Goal: Transaction & Acquisition: Purchase product/service

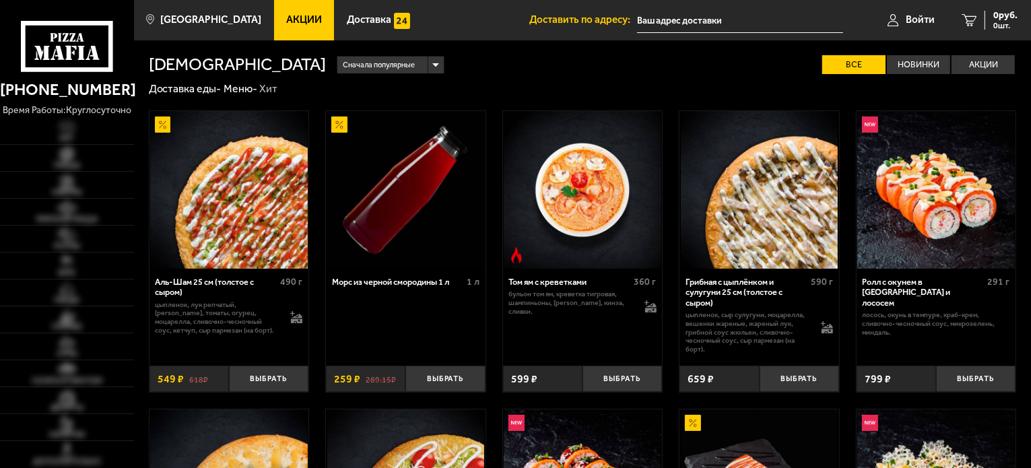
click at [286, 18] on span "Акции" at bounding box center [304, 20] width 36 height 10
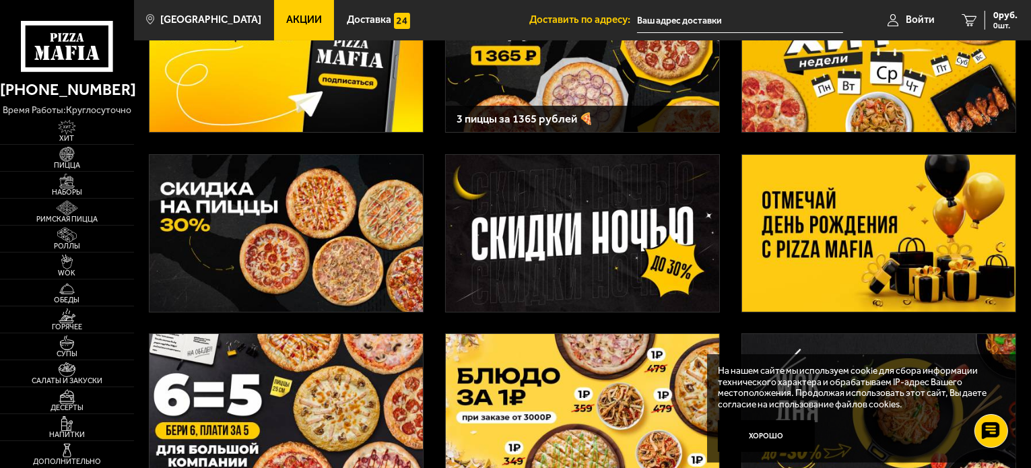
scroll to position [202, 0]
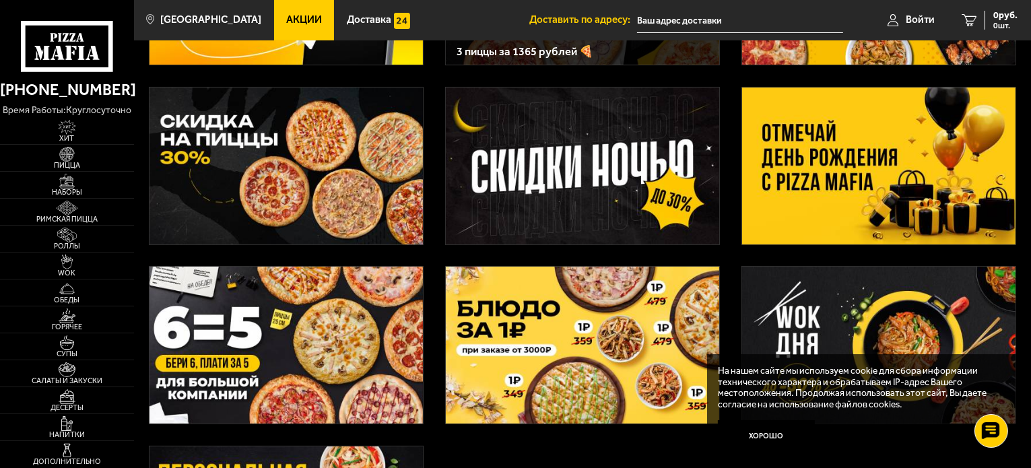
click at [816, 164] on img at bounding box center [878, 166] width 273 height 157
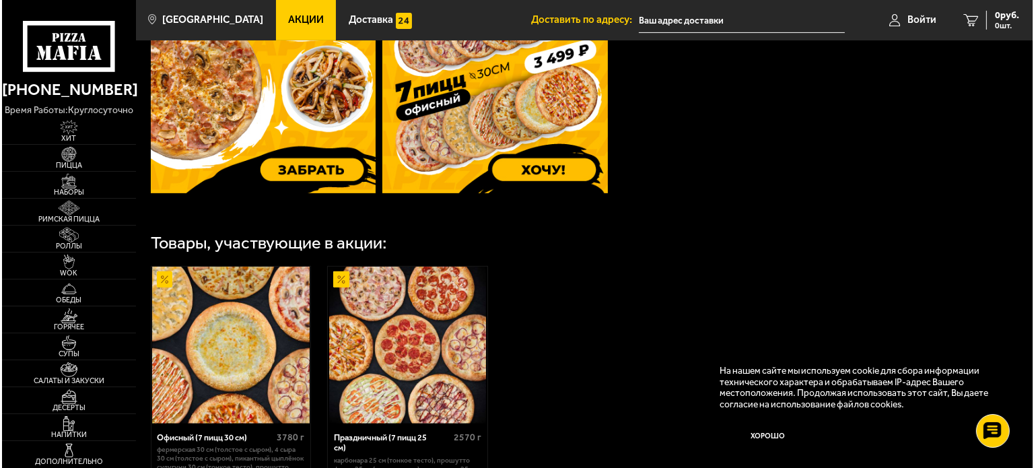
scroll to position [773, 0]
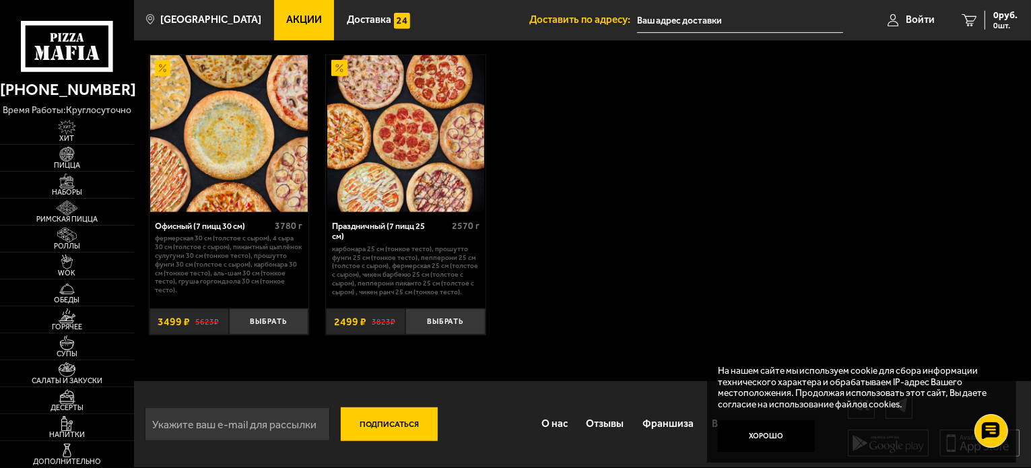
click at [418, 226] on div "Праздничный (7 пицц 25 см)" at bounding box center [390, 231] width 117 height 21
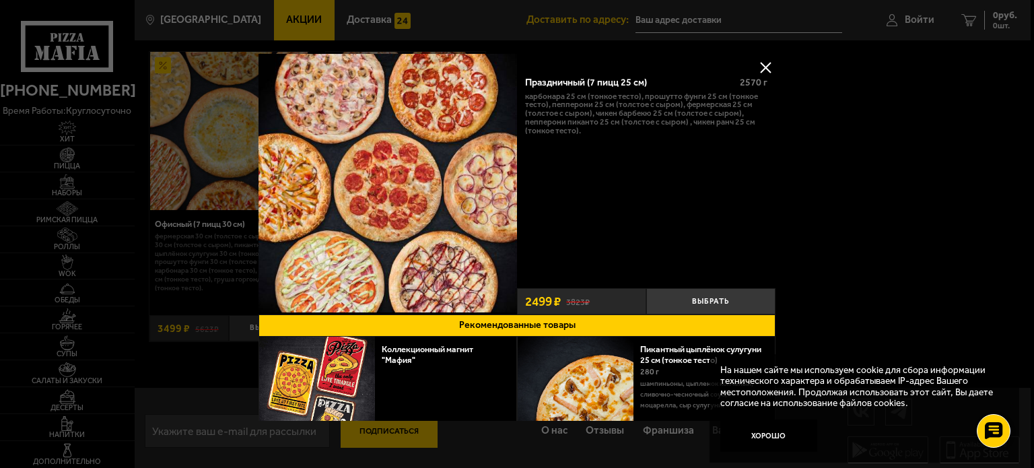
scroll to position [51, 0]
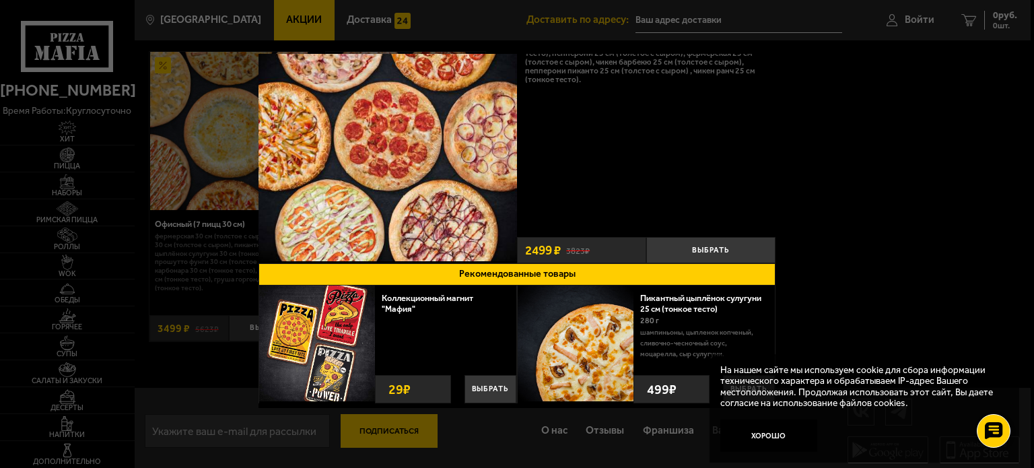
drag, startPoint x: 775, startPoint y: 434, endPoint x: 776, endPoint y: 427, distance: 7.4
click at [775, 434] on button "Хорошо" at bounding box center [769, 436] width 97 height 32
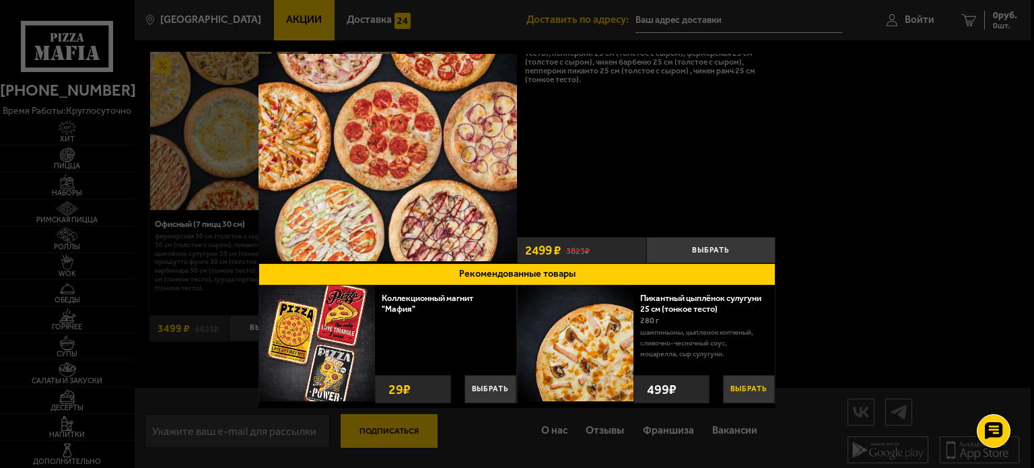
click at [746, 387] on button "Выбрать" at bounding box center [749, 389] width 52 height 28
click at [715, 385] on button "−" at bounding box center [718, 388] width 23 height 32
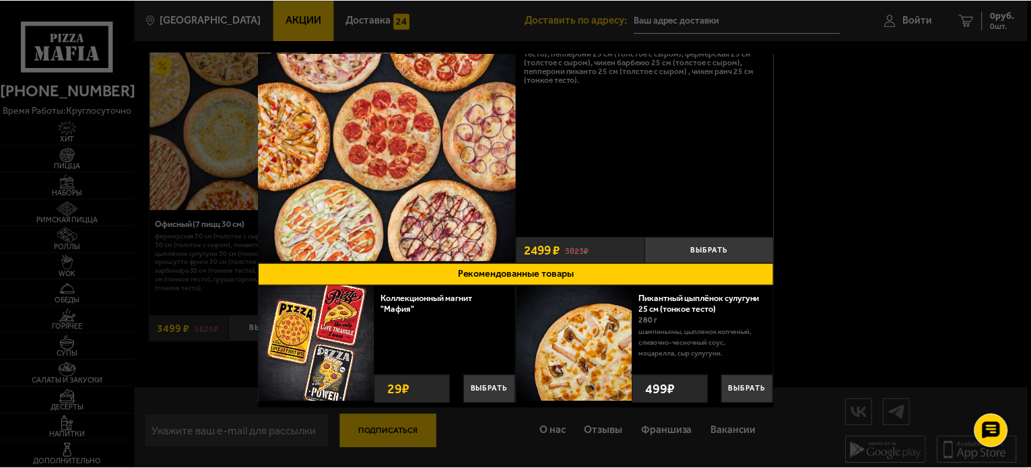
scroll to position [0, 0]
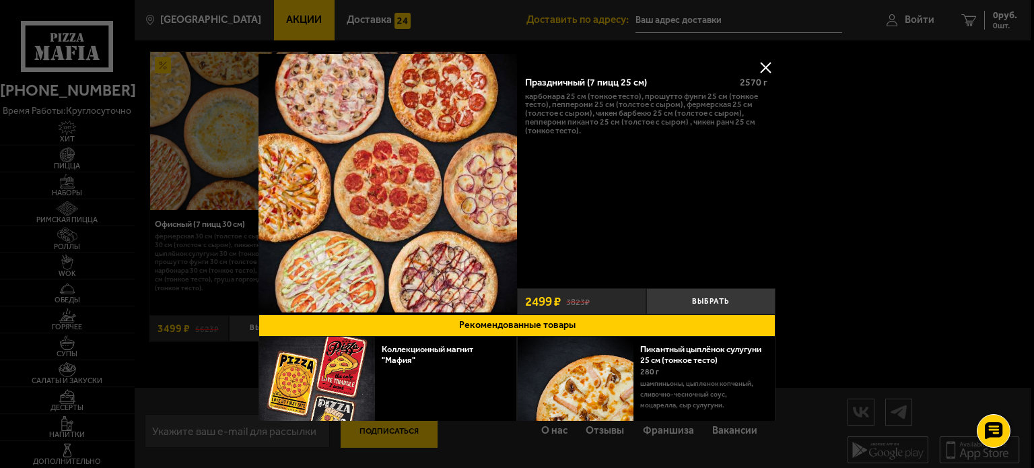
click at [760, 67] on button at bounding box center [766, 67] width 20 height 20
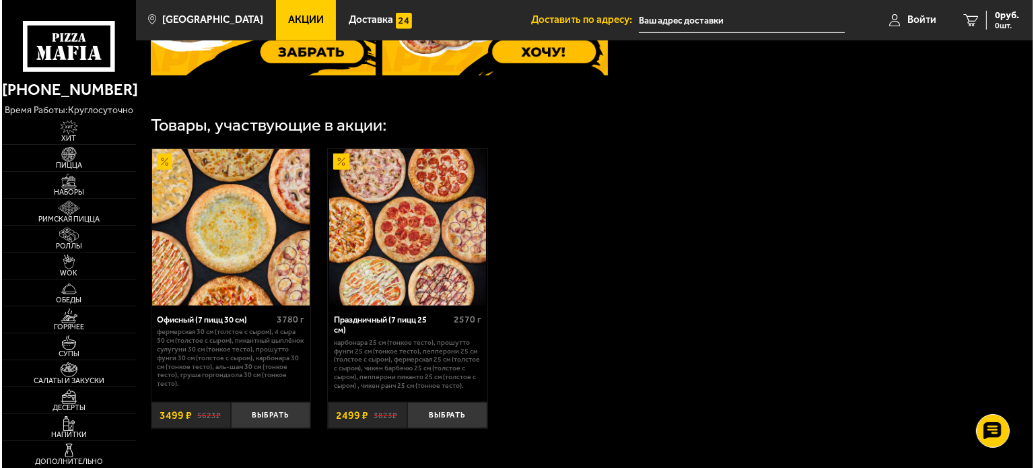
scroll to position [706, 0]
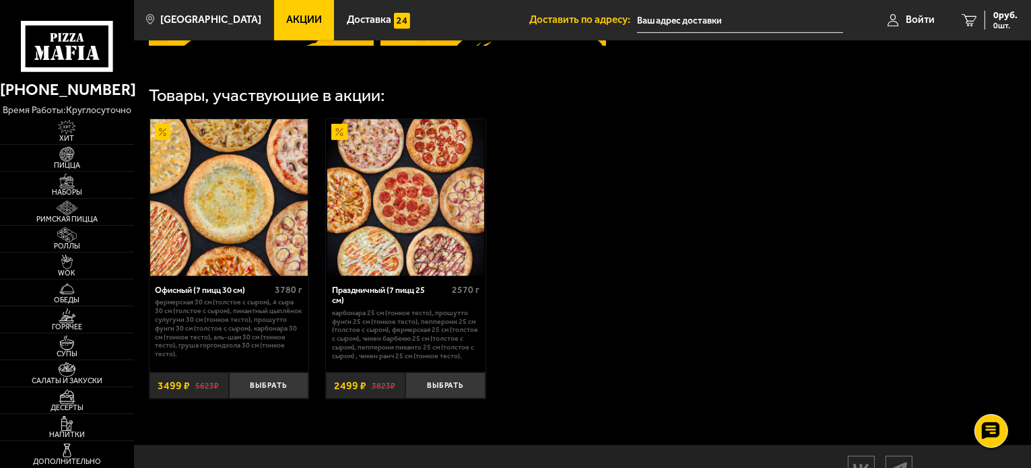
click at [238, 295] on div "Офисный (7 пицц 30 см)" at bounding box center [213, 290] width 117 height 10
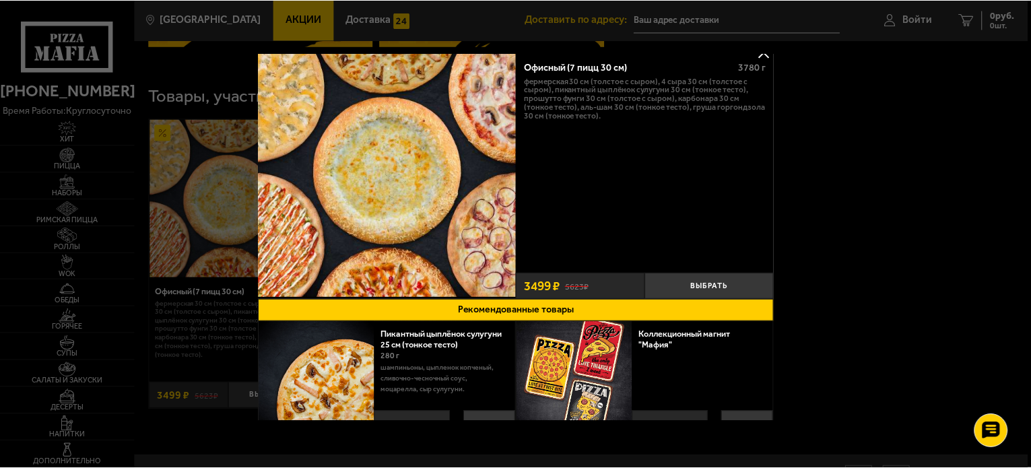
scroll to position [0, 0]
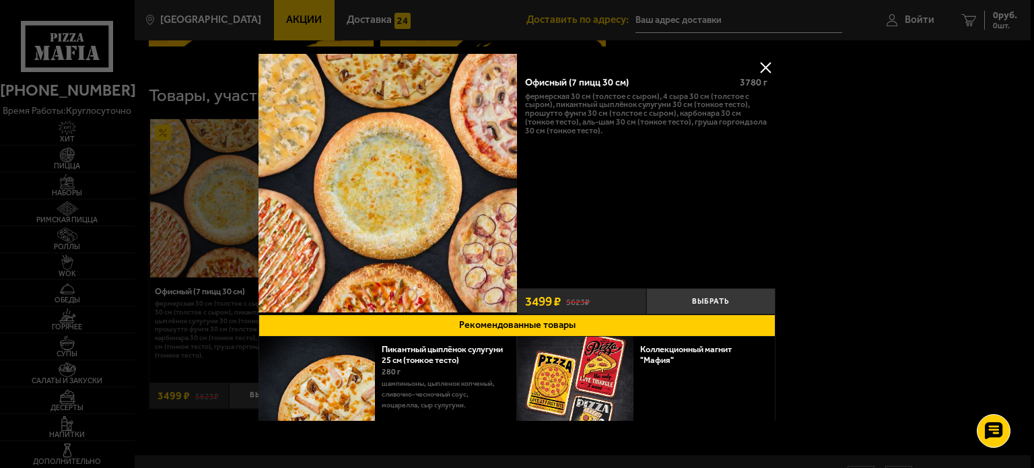
click at [764, 65] on button at bounding box center [766, 67] width 20 height 20
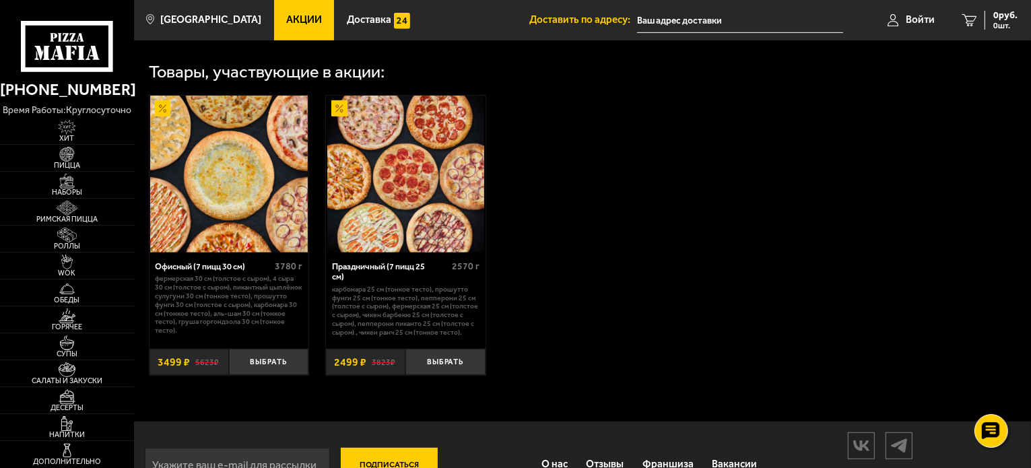
scroll to position [706, 0]
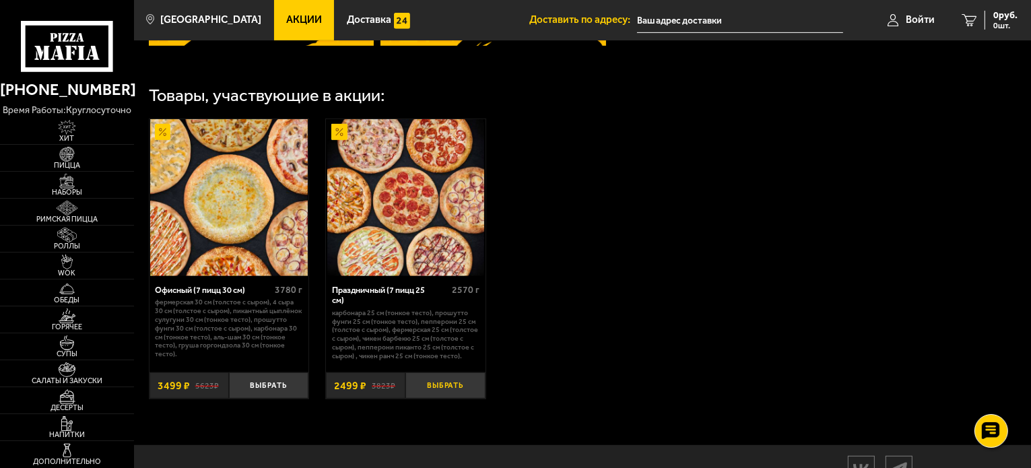
click at [439, 394] on button "Выбрать" at bounding box center [444, 385] width 79 height 26
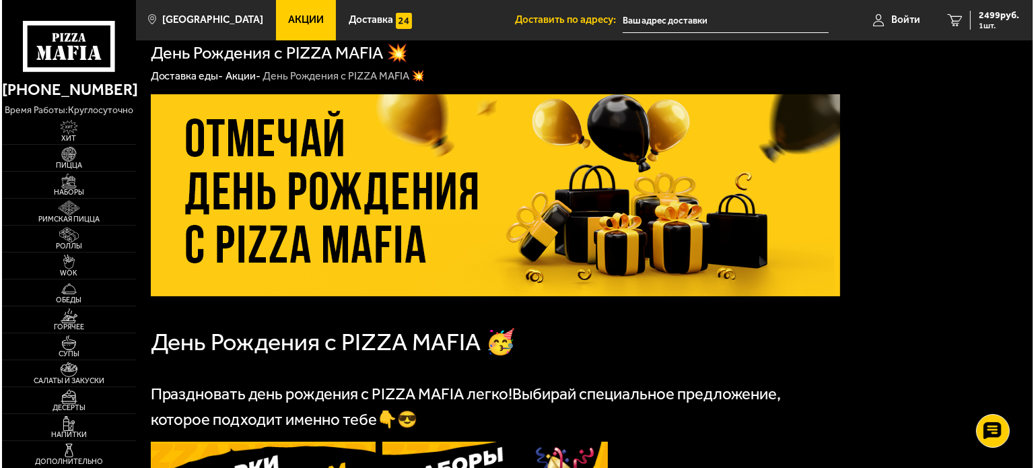
scroll to position [0, 0]
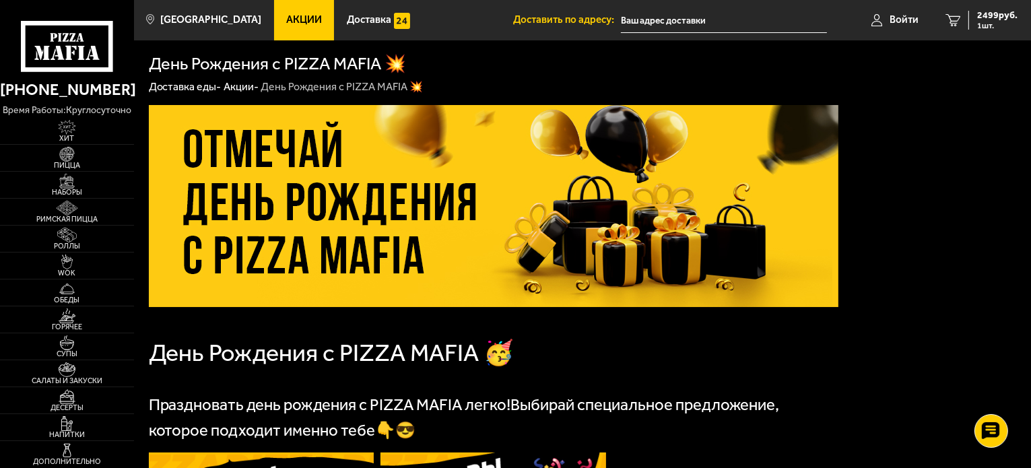
click at [665, 21] on input "text" at bounding box center [724, 20] width 206 height 25
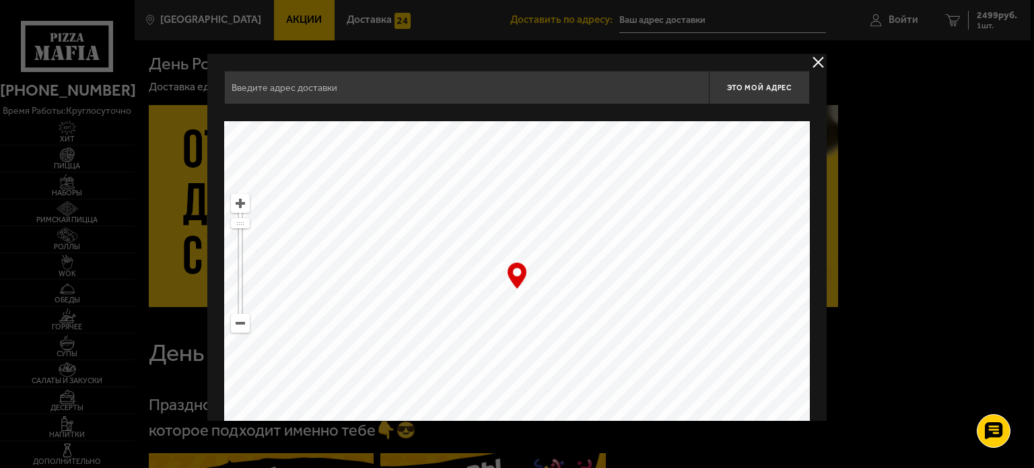
click at [482, 84] on input "text" at bounding box center [466, 88] width 485 height 34
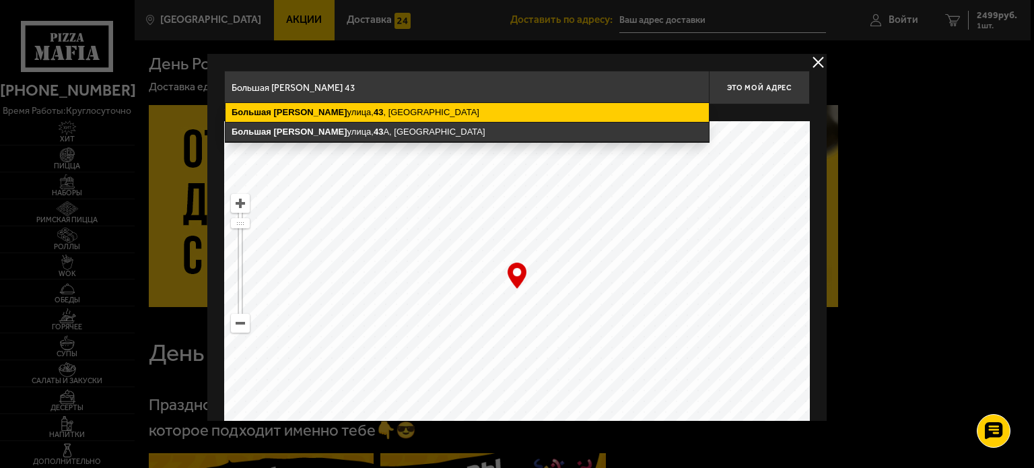
click at [473, 117] on ymaps "[STREET_ADDRESS][PERSON_NAME]" at bounding box center [468, 112] width 484 height 19
type input "[STREET_ADDRESS][PERSON_NAME]"
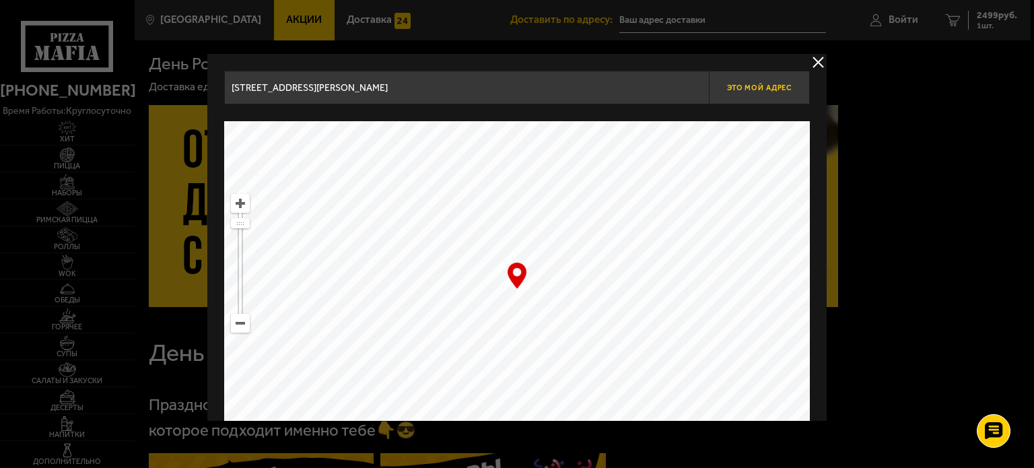
click at [757, 92] on button "Это мой адрес" at bounding box center [759, 88] width 101 height 34
type input "[STREET_ADDRESS][PERSON_NAME]"
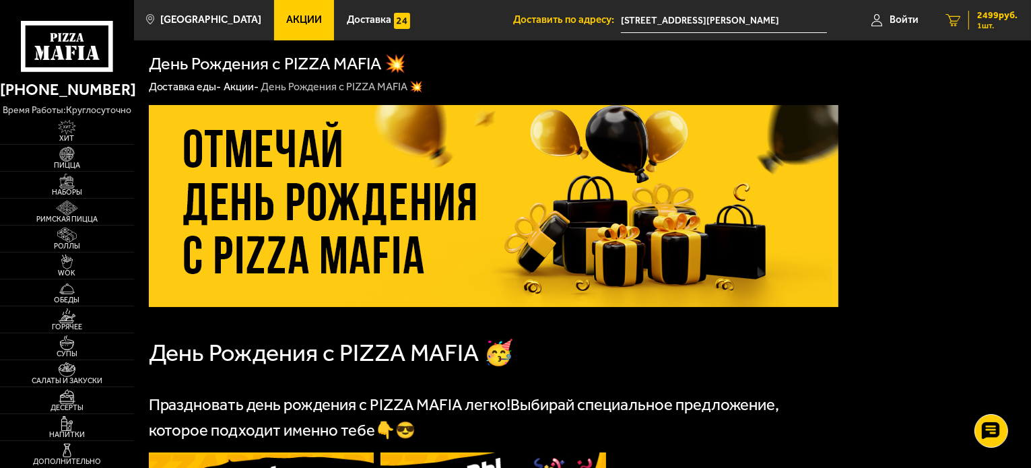
click at [981, 22] on span "1 шт." at bounding box center [997, 26] width 40 height 8
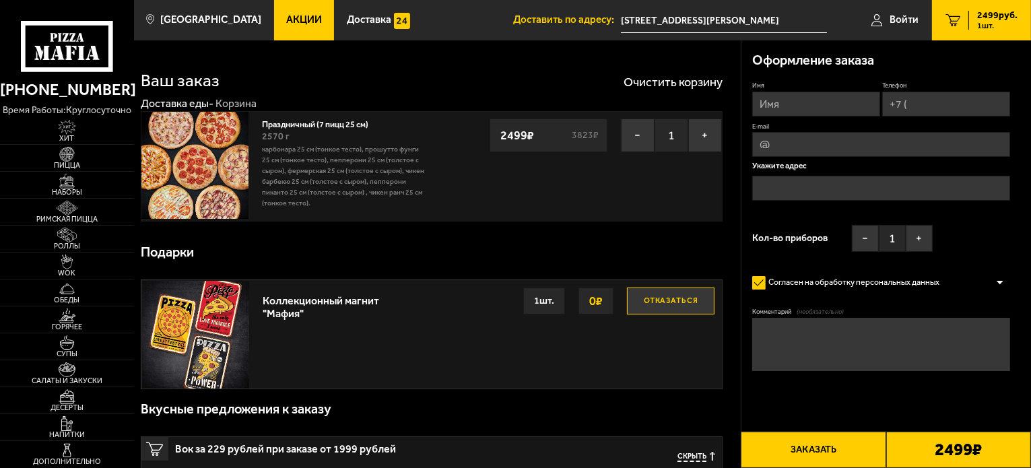
type input "[STREET_ADDRESS][PERSON_NAME]"
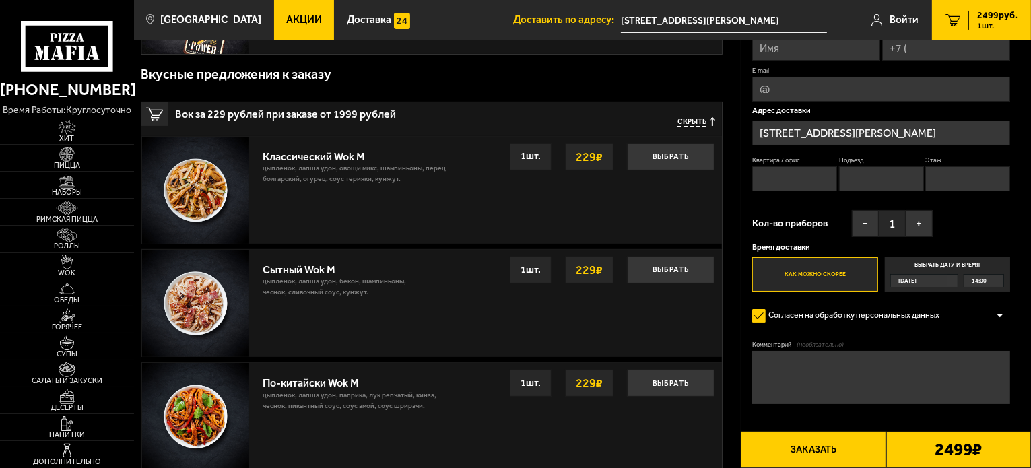
scroll to position [337, 0]
